Goal: Transaction & Acquisition: Purchase product/service

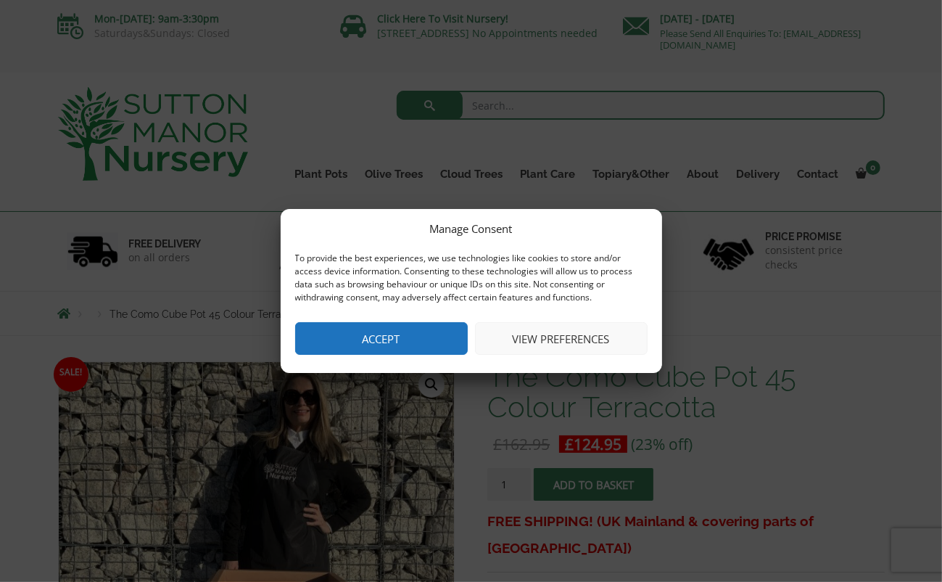
click at [345, 350] on button "Accept" at bounding box center [381, 338] width 173 height 33
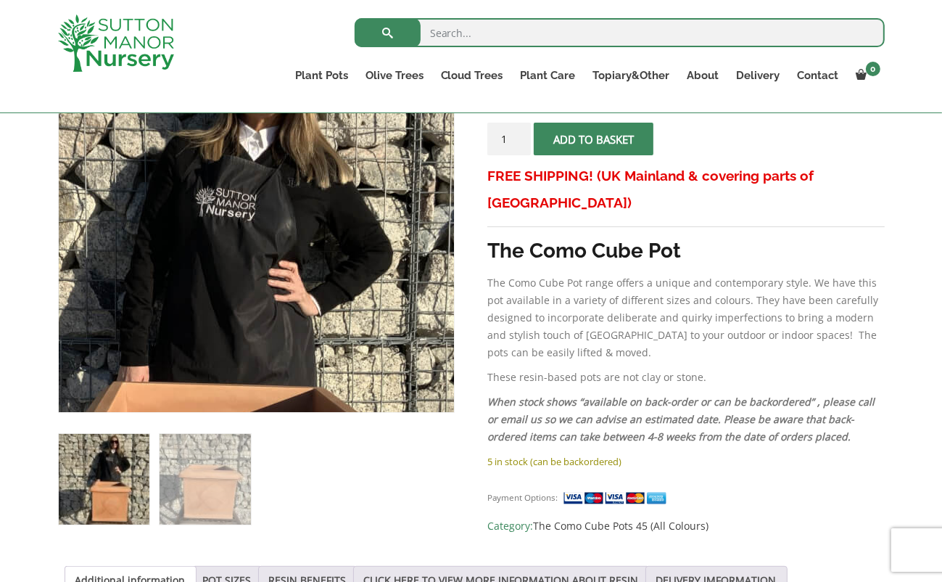
scroll to position [348, 0]
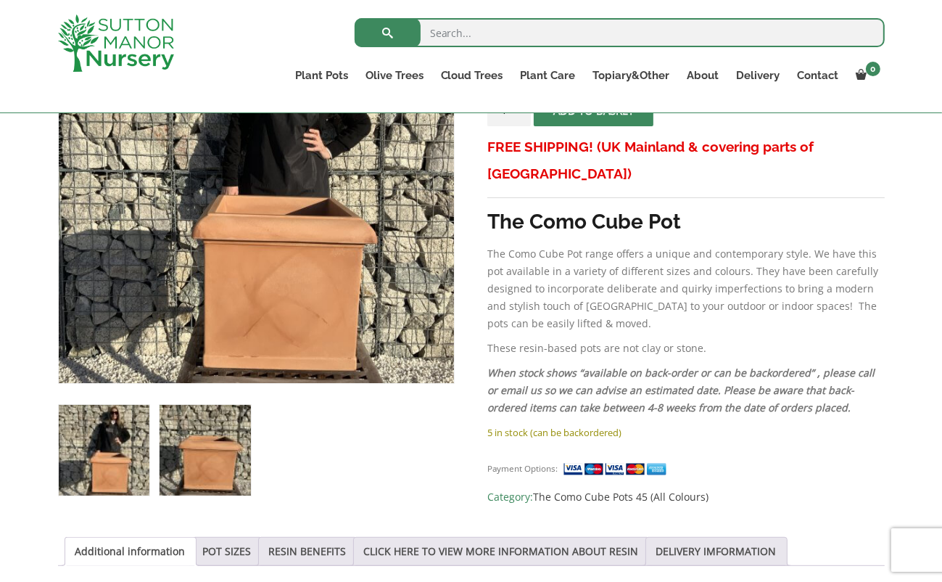
click at [208, 467] on img at bounding box center [205, 450] width 91 height 91
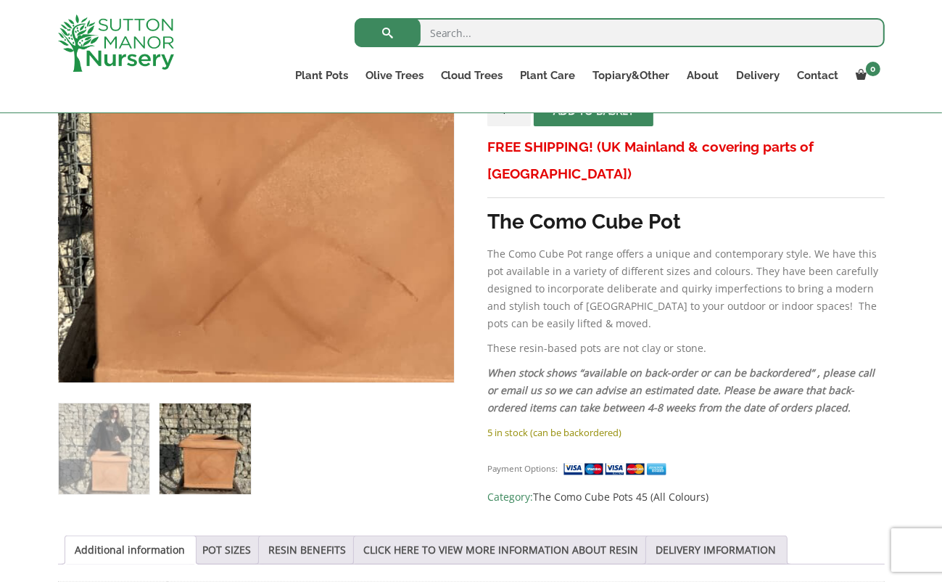
drag, startPoint x: 208, startPoint y: 467, endPoint x: 247, endPoint y: 299, distance: 172.6
click at [247, 299] on div "🔍" at bounding box center [256, 241] width 397 height 508
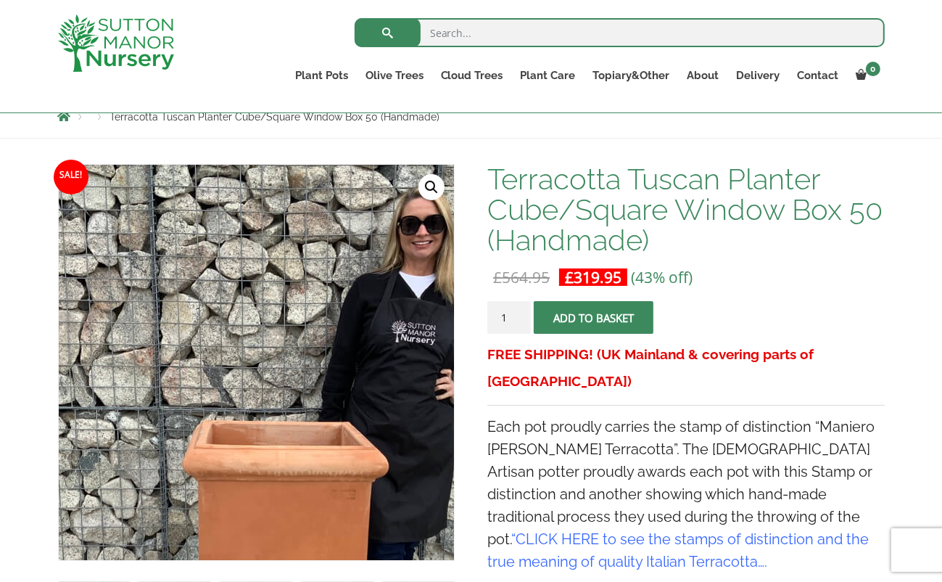
scroll to position [232, 0]
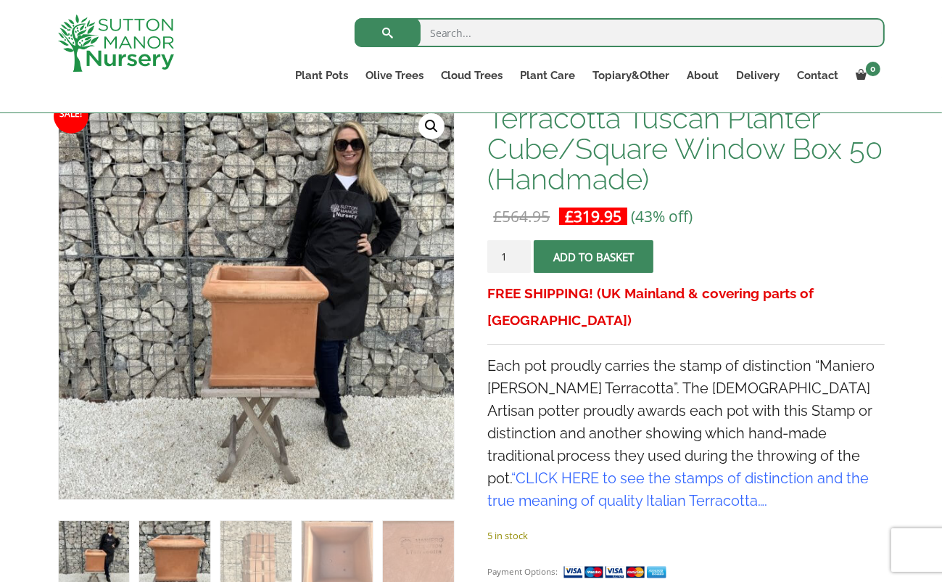
click at [180, 559] on img at bounding box center [174, 556] width 70 height 70
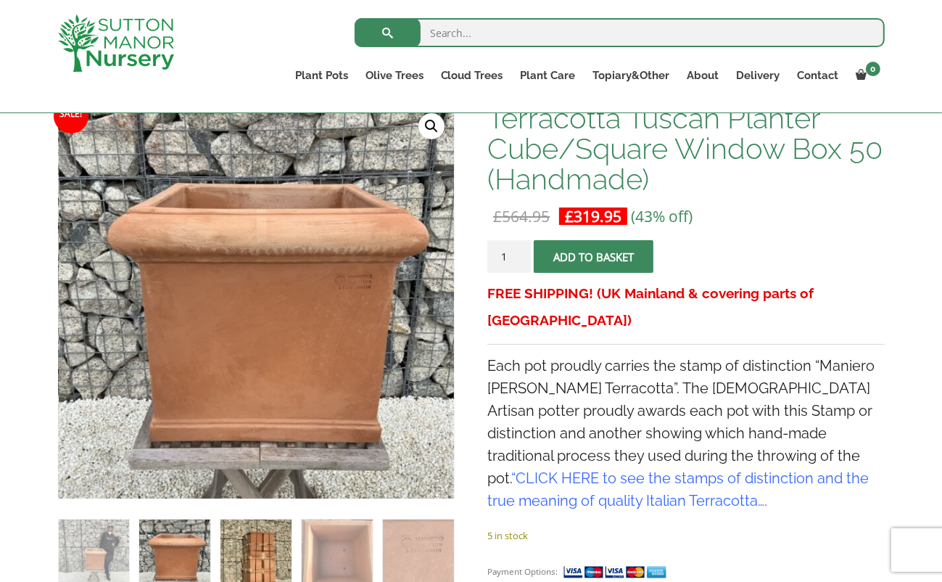
click at [260, 561] on img at bounding box center [256, 554] width 70 height 70
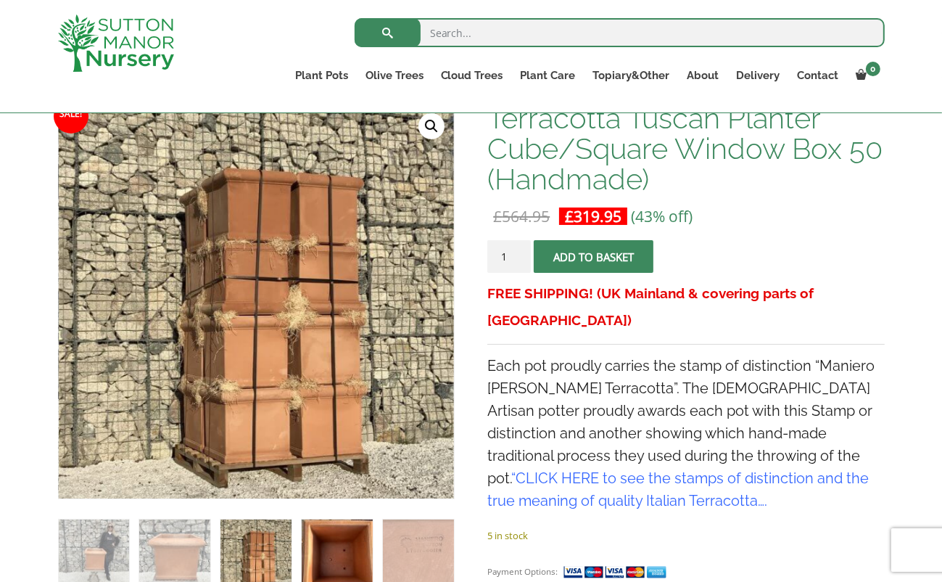
click at [337, 552] on img at bounding box center [337, 554] width 70 height 70
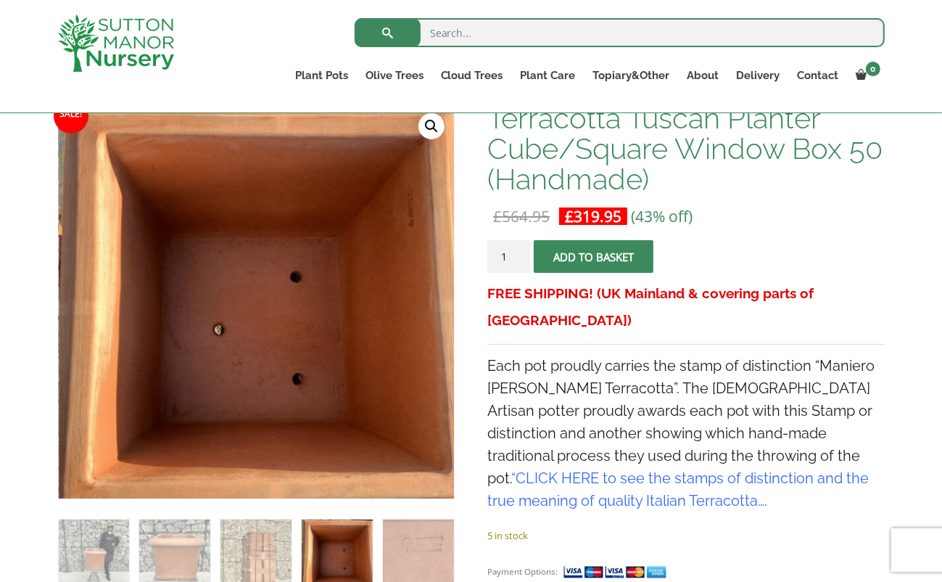
scroll to position [230, 0]
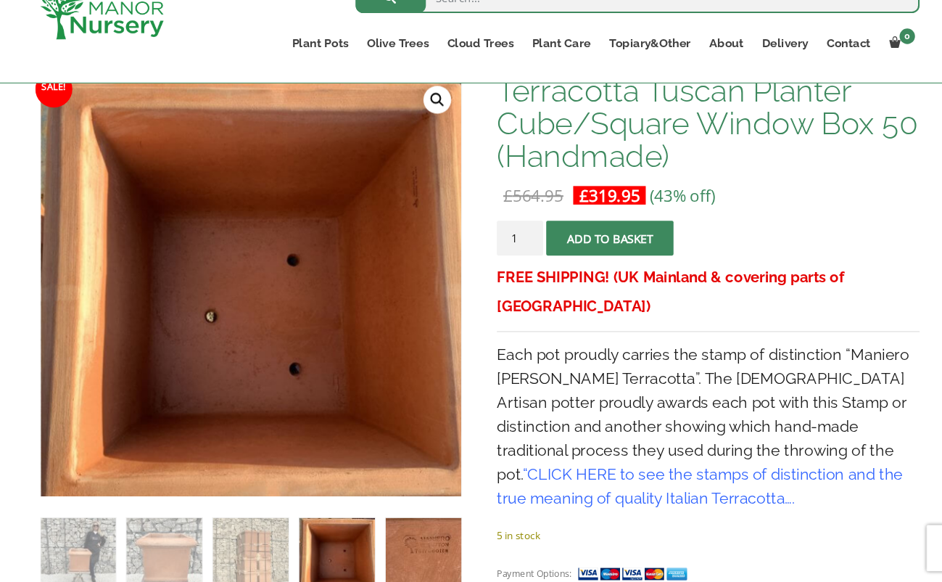
click at [416, 538] on img at bounding box center [418, 557] width 70 height 70
